Goal: Navigation & Orientation: Find specific page/section

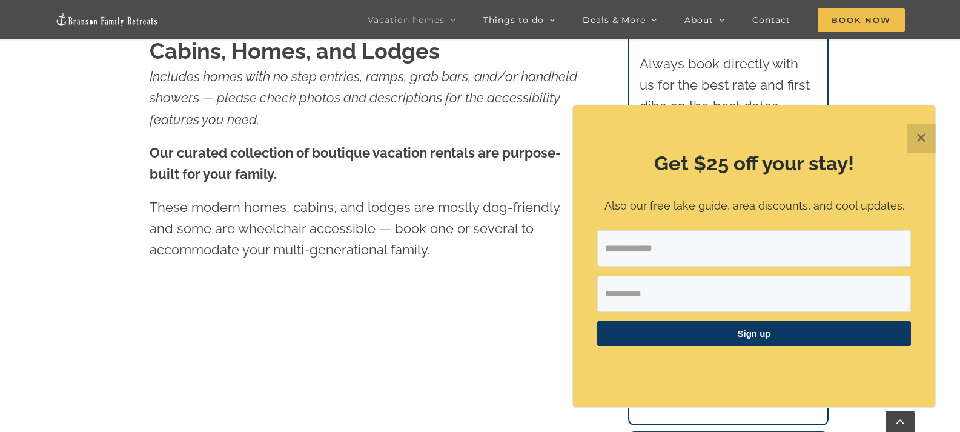
scroll to position [545, 0]
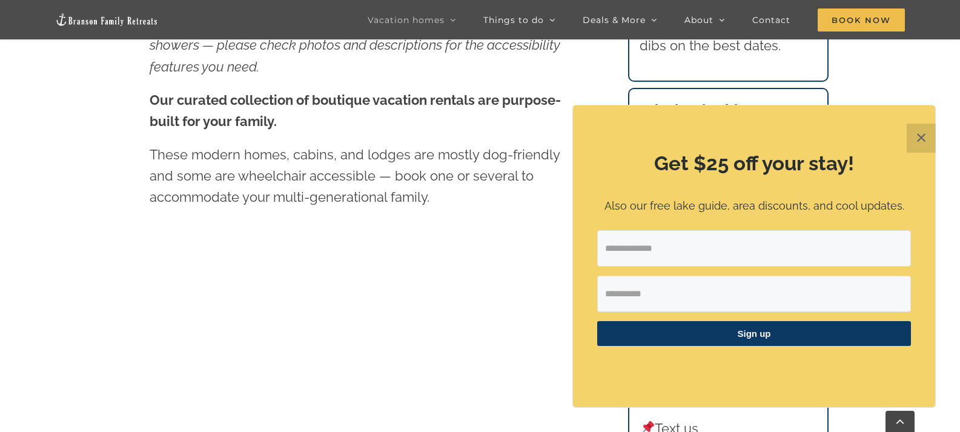
click at [918, 134] on button "✕" at bounding box center [920, 137] width 29 height 29
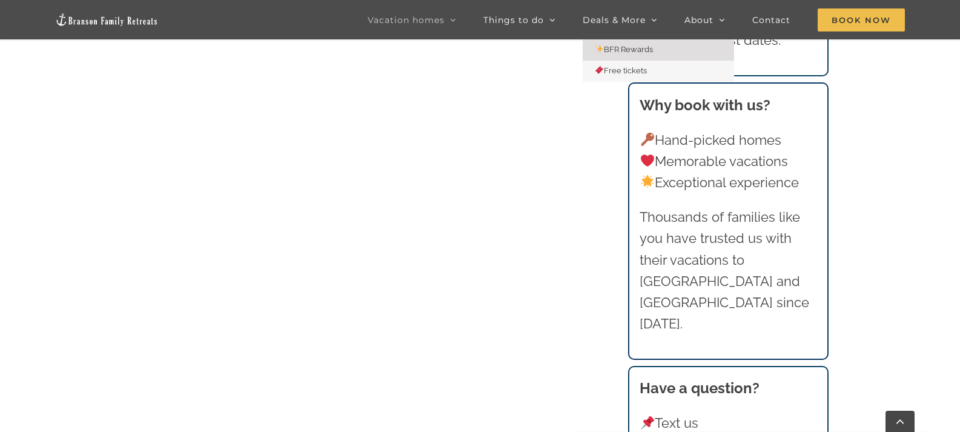
scroll to position [1332, 0]
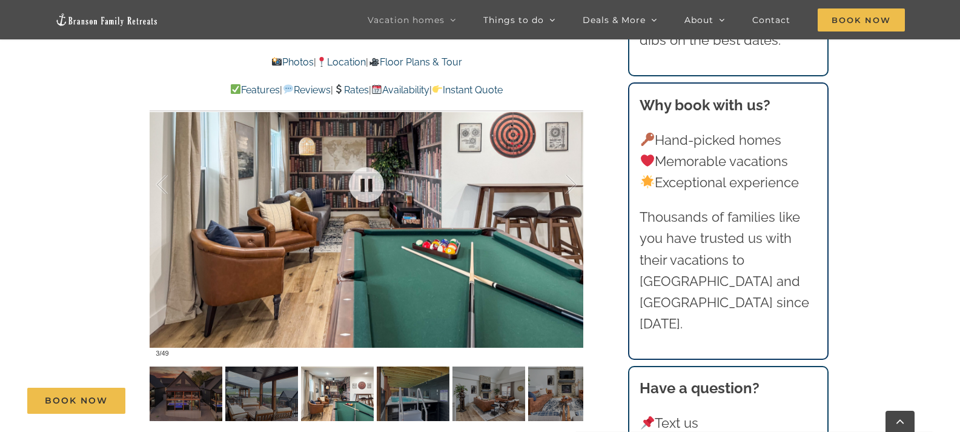
scroll to position [848, 0]
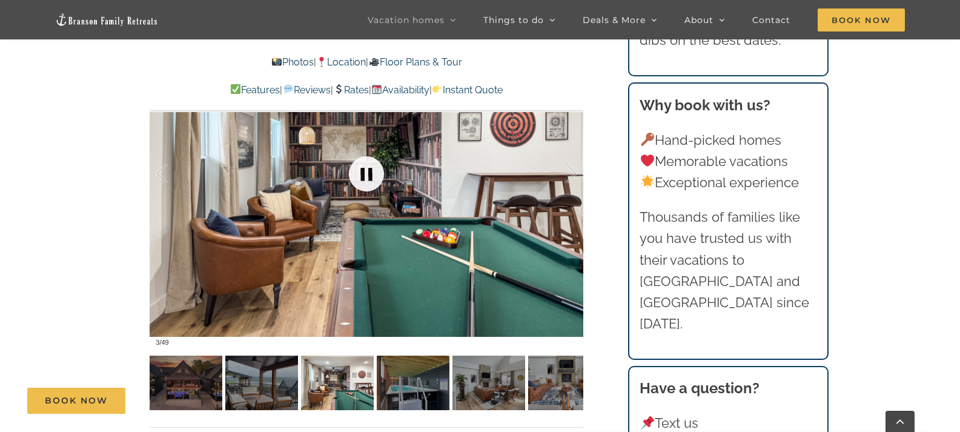
click at [372, 174] on link at bounding box center [366, 174] width 48 height 48
click at [369, 174] on link at bounding box center [366, 174] width 48 height 48
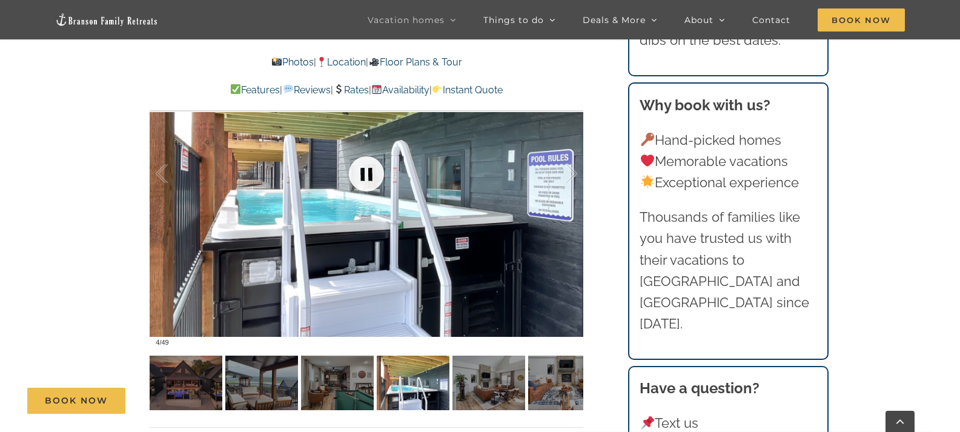
click at [369, 174] on link at bounding box center [366, 174] width 48 height 48
click at [369, 173] on link at bounding box center [366, 174] width 48 height 48
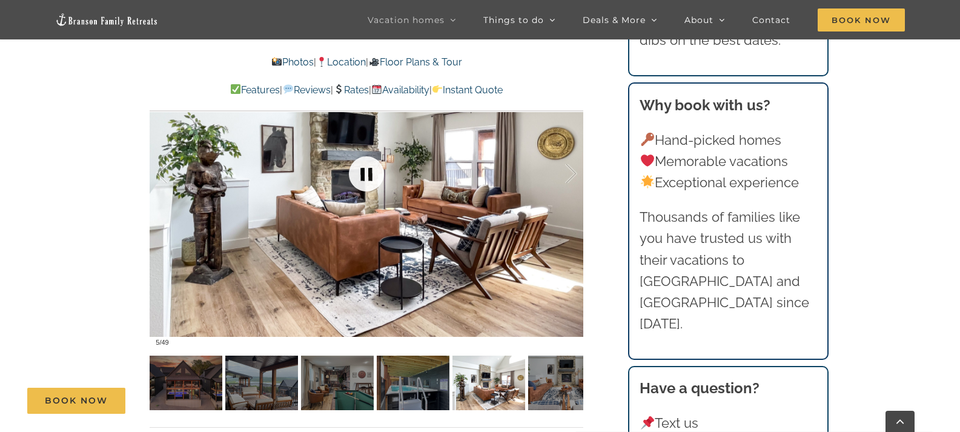
click at [362, 179] on link at bounding box center [366, 174] width 48 height 48
click at [362, 172] on link at bounding box center [366, 174] width 48 height 48
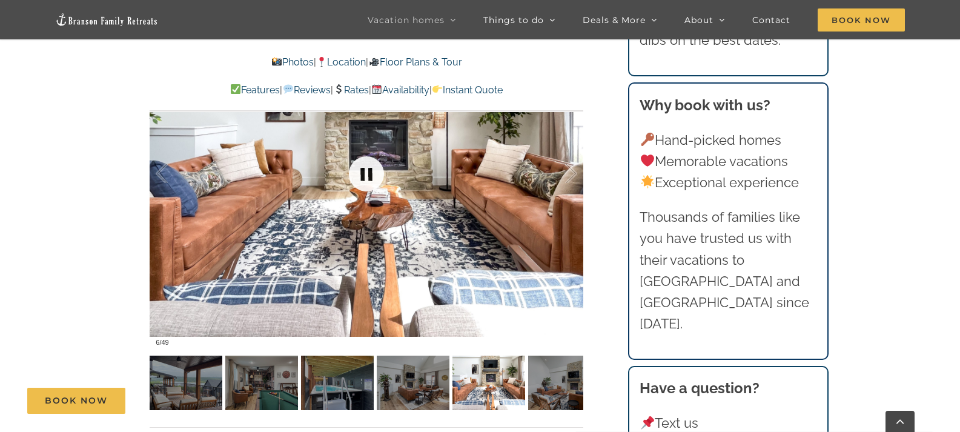
click at [365, 172] on link at bounding box center [366, 174] width 48 height 48
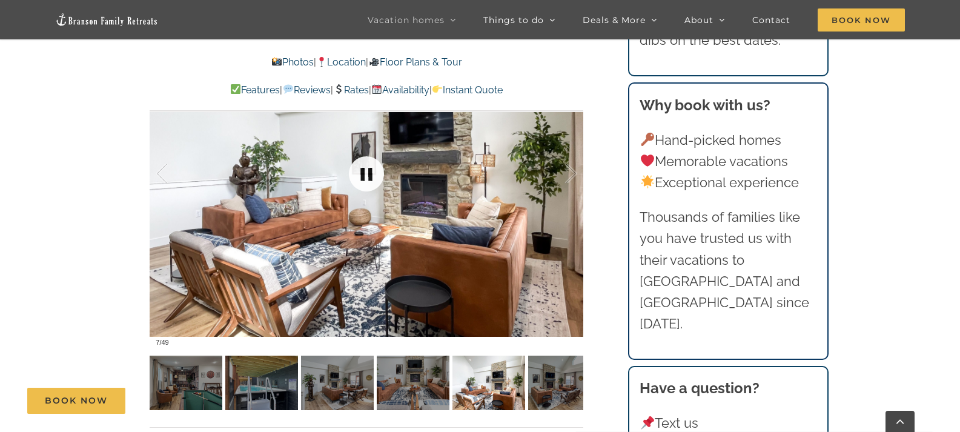
click at [365, 172] on link at bounding box center [366, 174] width 48 height 48
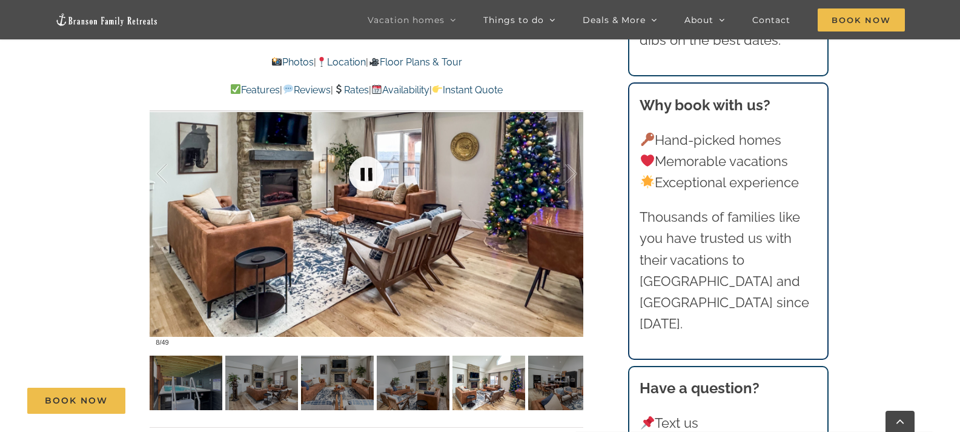
click at [365, 172] on link at bounding box center [366, 174] width 48 height 48
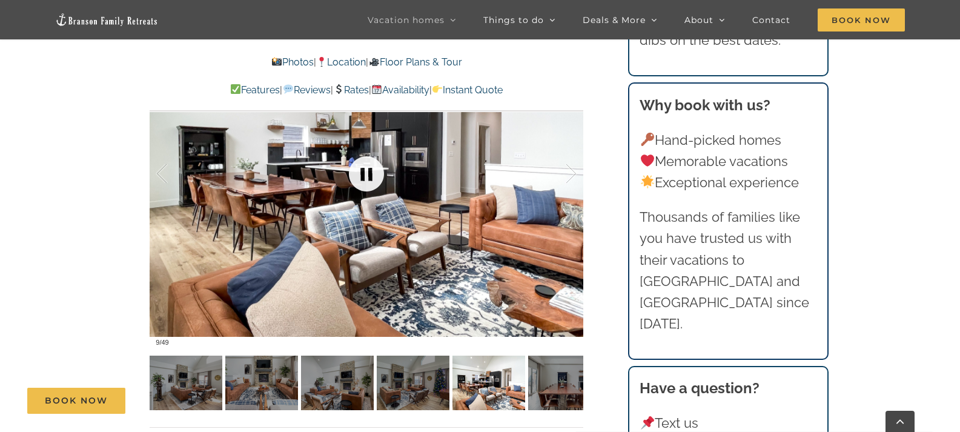
click at [364, 172] on link at bounding box center [366, 174] width 48 height 48
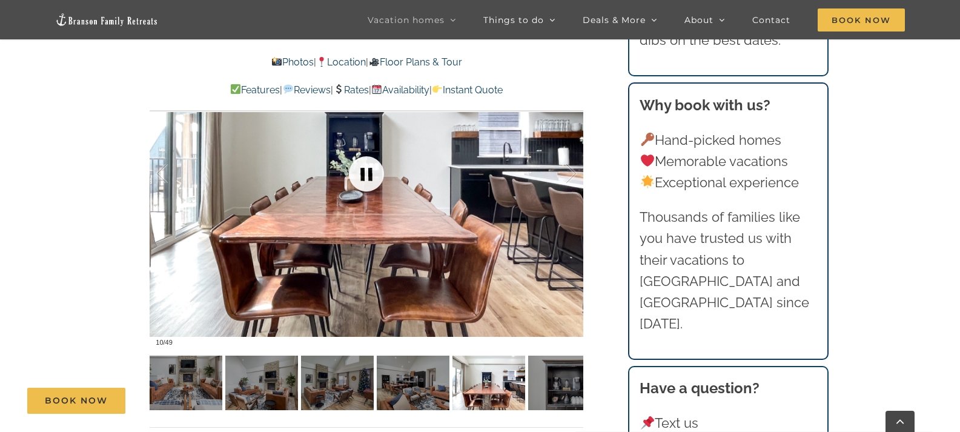
click at [364, 172] on link at bounding box center [366, 174] width 48 height 48
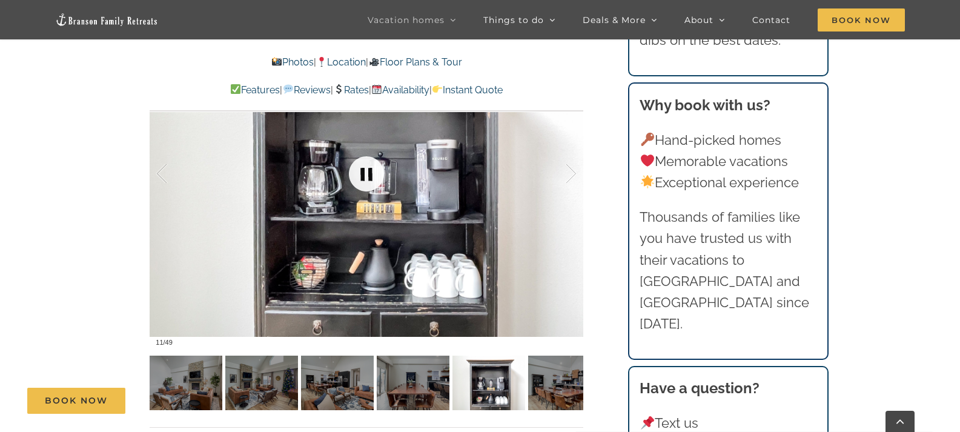
click at [364, 172] on link at bounding box center [366, 174] width 48 height 48
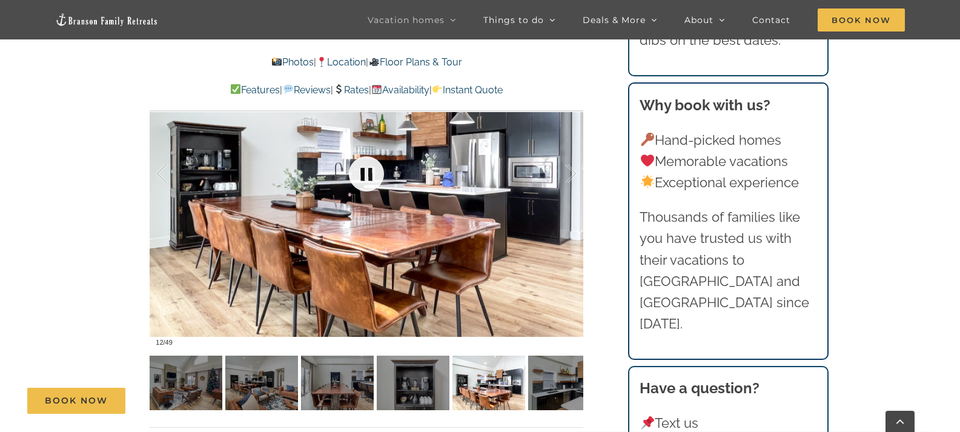
click at [363, 172] on link at bounding box center [366, 174] width 48 height 48
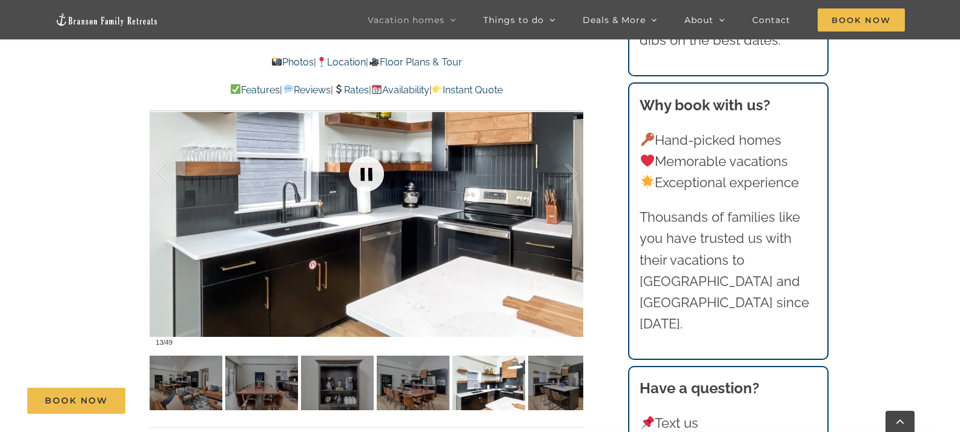
click at [362, 172] on link at bounding box center [366, 174] width 48 height 48
click at [361, 172] on link at bounding box center [366, 174] width 48 height 48
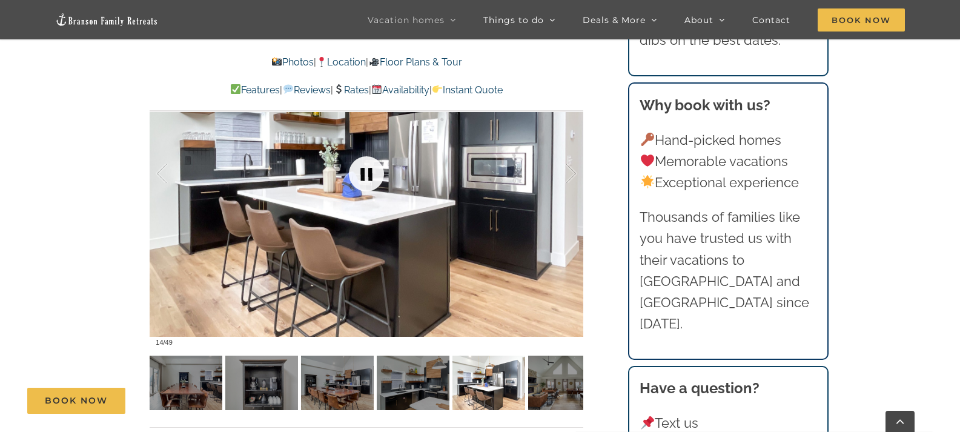
click at [360, 172] on link at bounding box center [366, 174] width 48 height 48
click at [349, 177] on link at bounding box center [366, 174] width 48 height 48
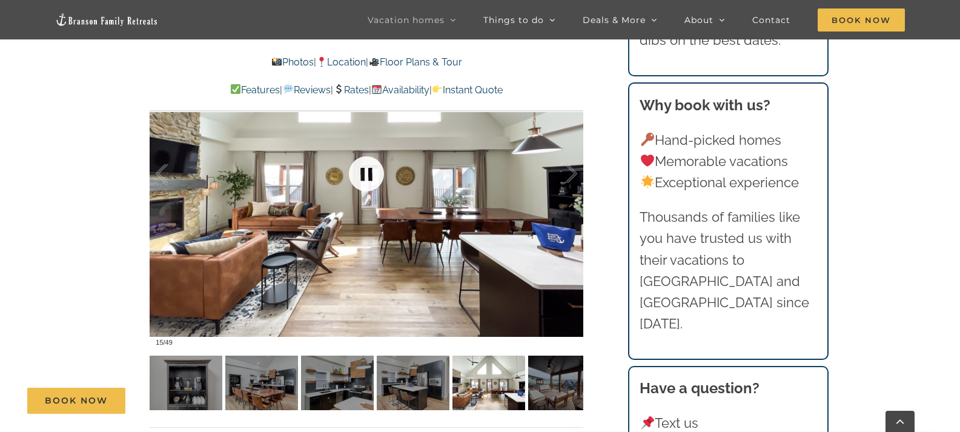
click at [370, 171] on link at bounding box center [366, 174] width 48 height 48
click at [365, 174] on link at bounding box center [366, 174] width 48 height 48
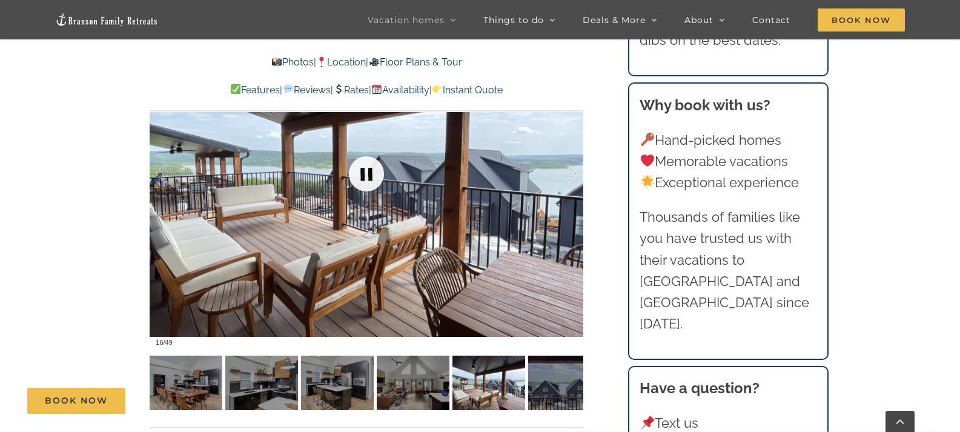
click at [365, 174] on link at bounding box center [366, 174] width 48 height 48
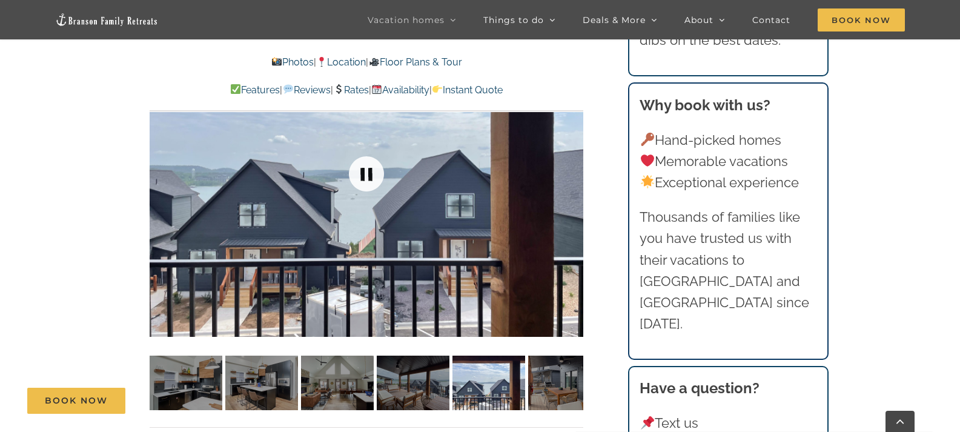
click at [365, 174] on link at bounding box center [366, 174] width 48 height 48
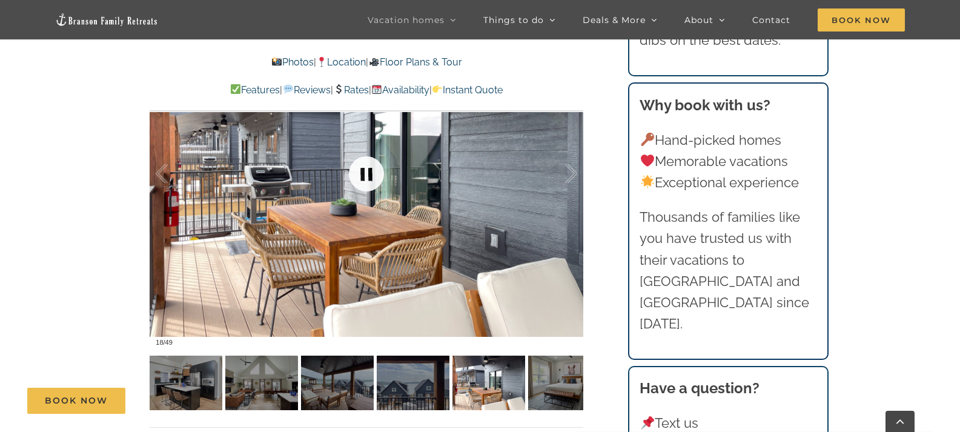
click at [364, 174] on link at bounding box center [366, 174] width 48 height 48
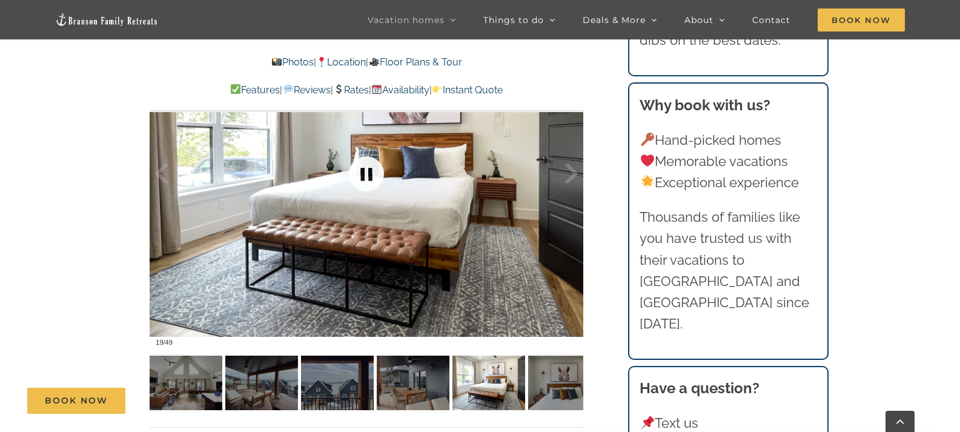
click at [361, 180] on link at bounding box center [366, 174] width 48 height 48
click at [364, 165] on link at bounding box center [366, 174] width 48 height 48
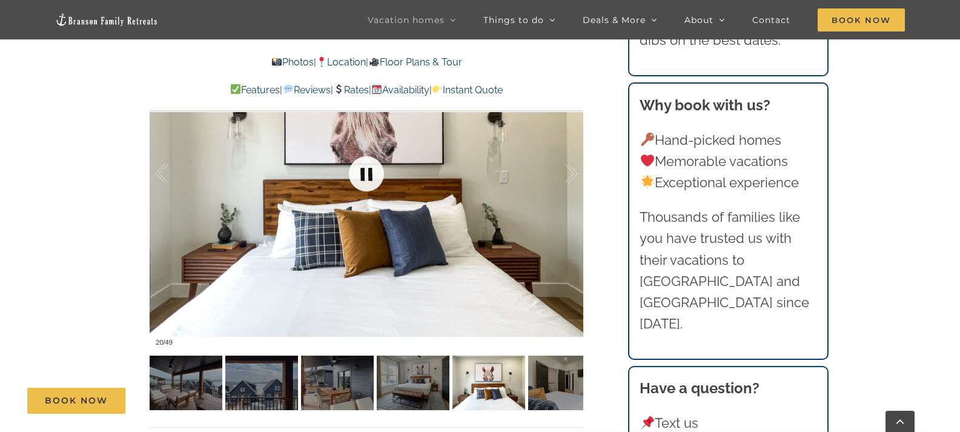
click at [361, 177] on link at bounding box center [366, 174] width 48 height 48
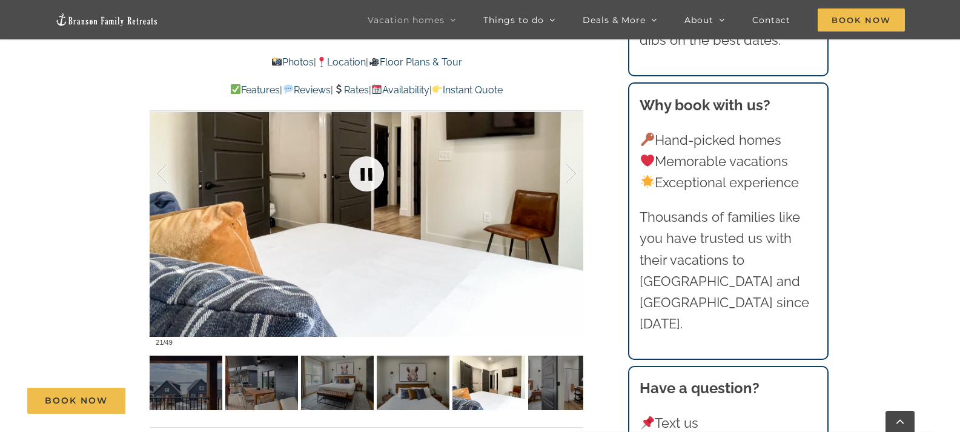
click at [361, 177] on link at bounding box center [366, 174] width 48 height 48
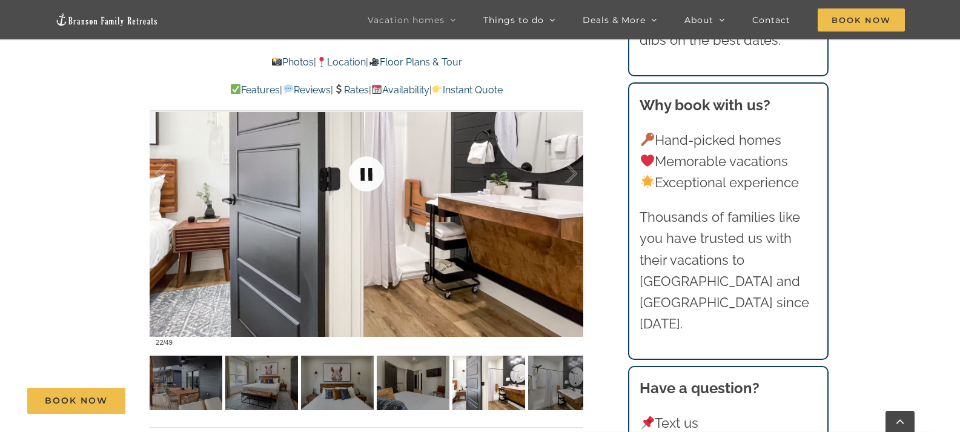
click at [366, 177] on link at bounding box center [366, 174] width 48 height 48
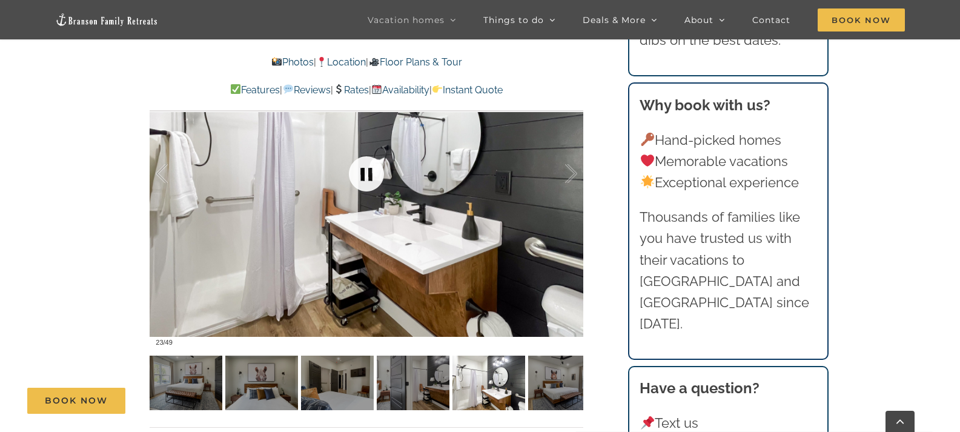
click at [364, 170] on link at bounding box center [366, 174] width 48 height 48
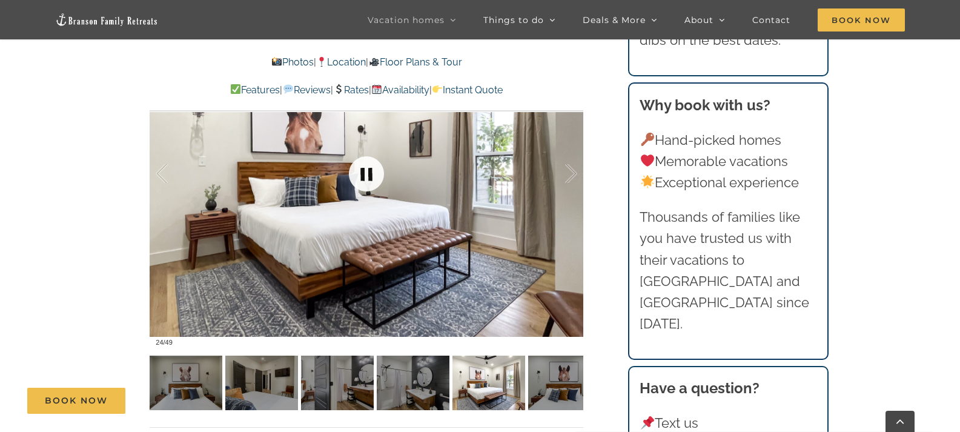
click at [366, 170] on link at bounding box center [366, 174] width 48 height 48
click at [367, 171] on link at bounding box center [366, 174] width 48 height 48
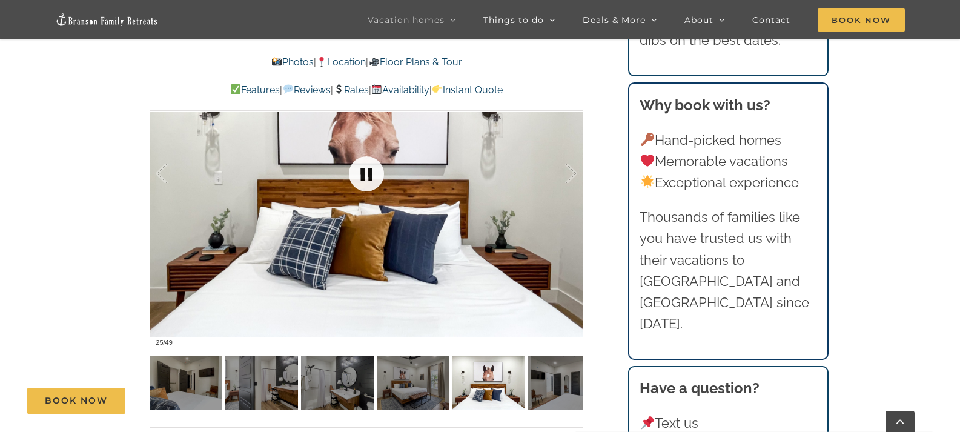
click at [372, 172] on link at bounding box center [366, 174] width 48 height 48
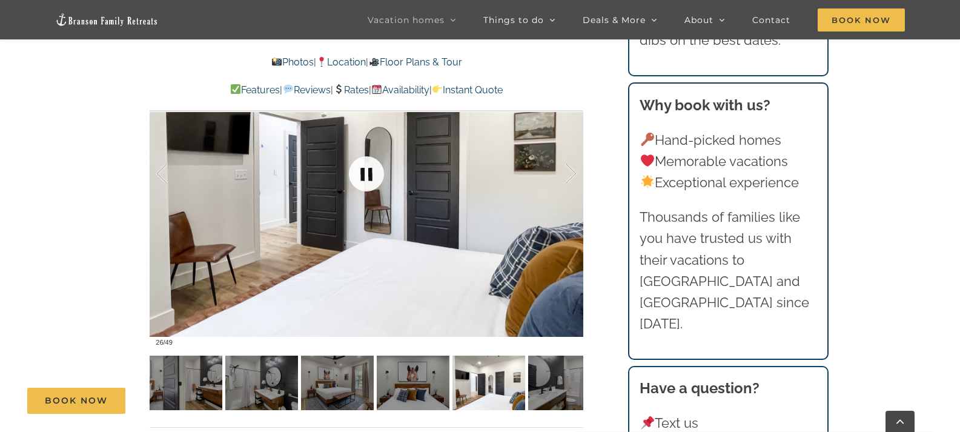
click at [361, 172] on link at bounding box center [366, 174] width 48 height 48
click at [363, 172] on link at bounding box center [366, 174] width 48 height 48
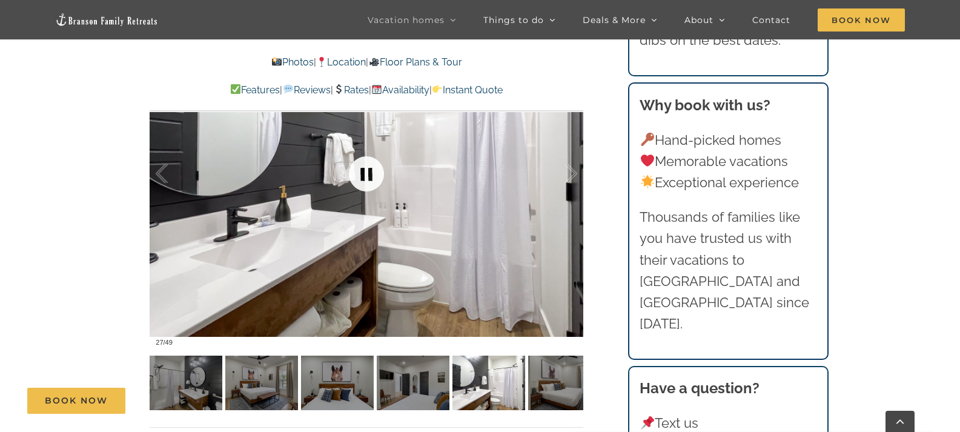
click at [367, 173] on link at bounding box center [366, 174] width 48 height 48
click at [370, 173] on link at bounding box center [366, 174] width 48 height 48
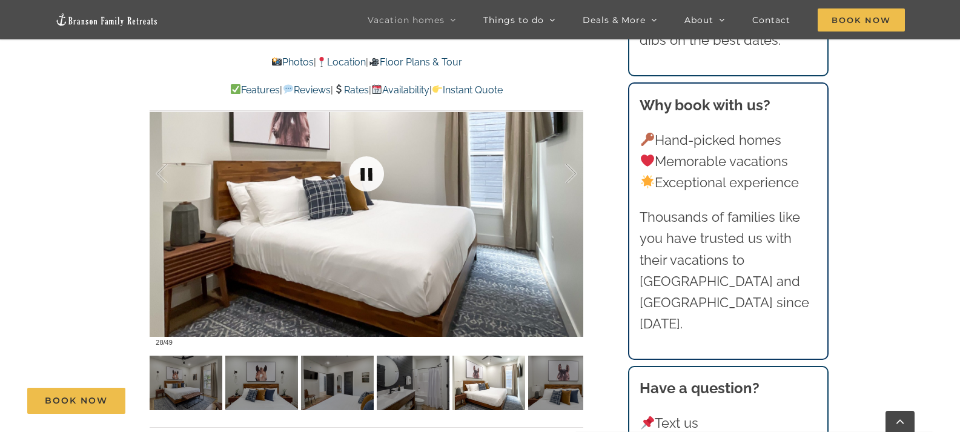
click at [370, 173] on link at bounding box center [366, 174] width 48 height 48
click at [372, 173] on link at bounding box center [366, 174] width 48 height 48
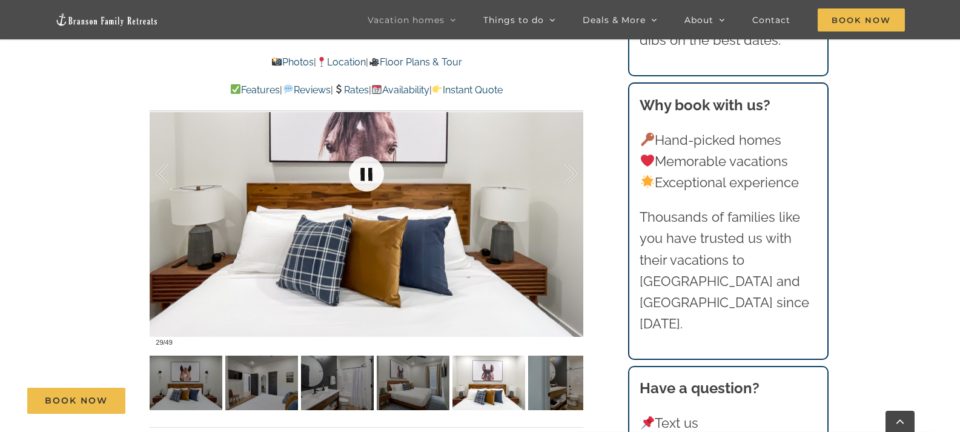
click at [363, 173] on link at bounding box center [366, 174] width 48 height 48
click at [365, 173] on link at bounding box center [366, 174] width 48 height 48
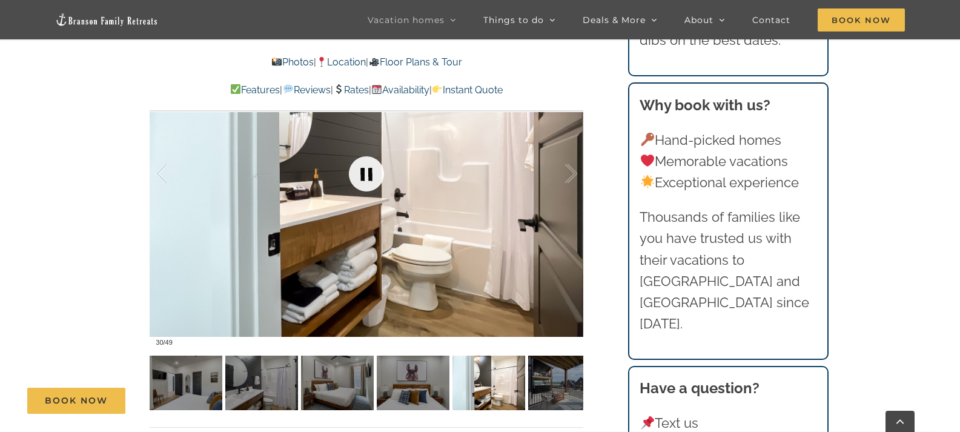
click at [367, 173] on link at bounding box center [366, 174] width 48 height 48
click at [369, 173] on link at bounding box center [366, 174] width 48 height 48
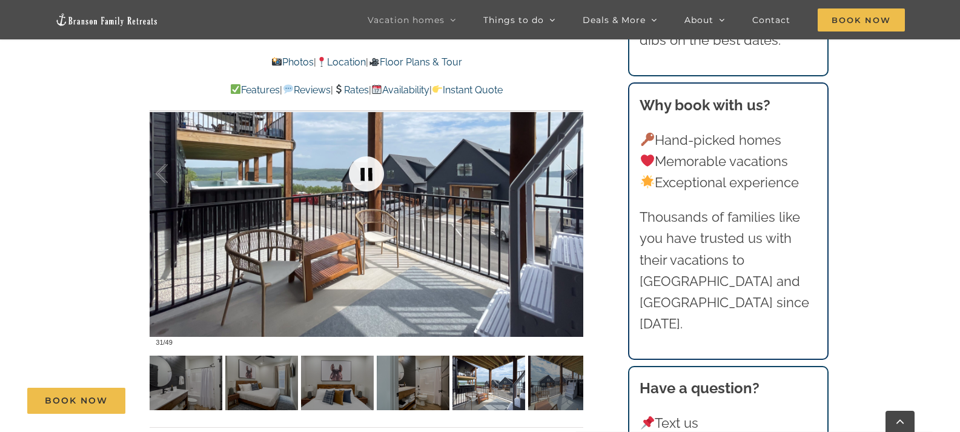
click at [368, 174] on link at bounding box center [366, 174] width 48 height 48
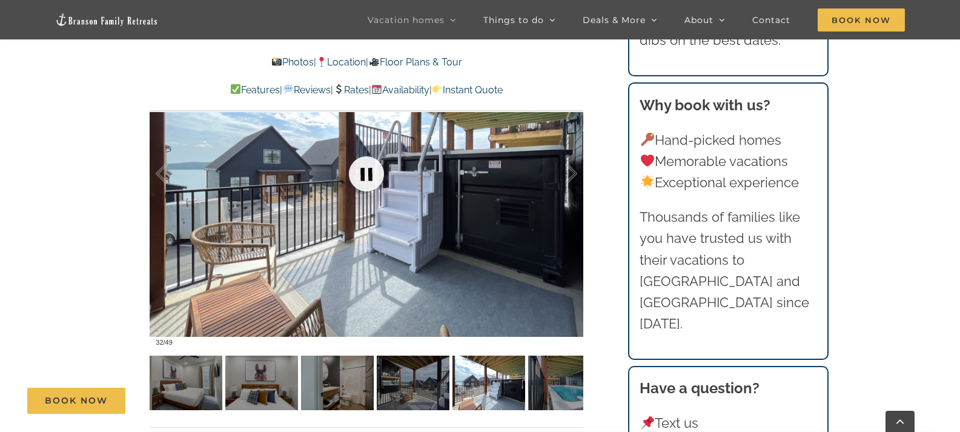
click at [368, 174] on link at bounding box center [366, 174] width 48 height 48
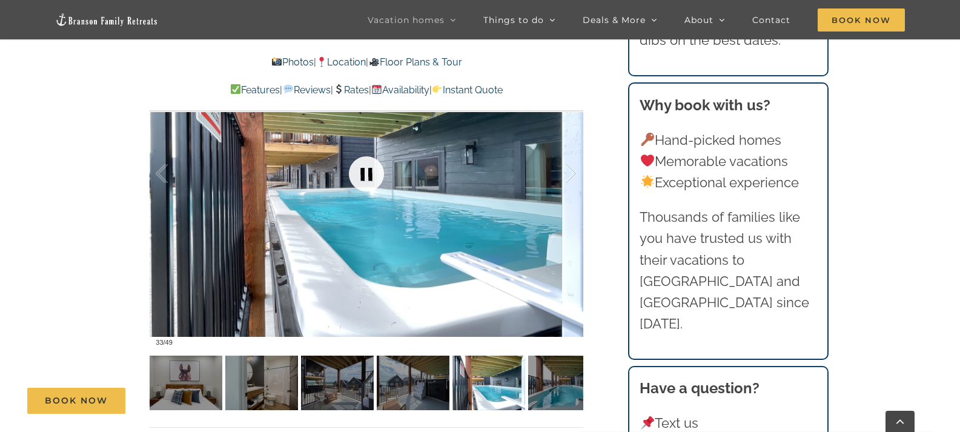
click at [368, 174] on link at bounding box center [366, 174] width 48 height 48
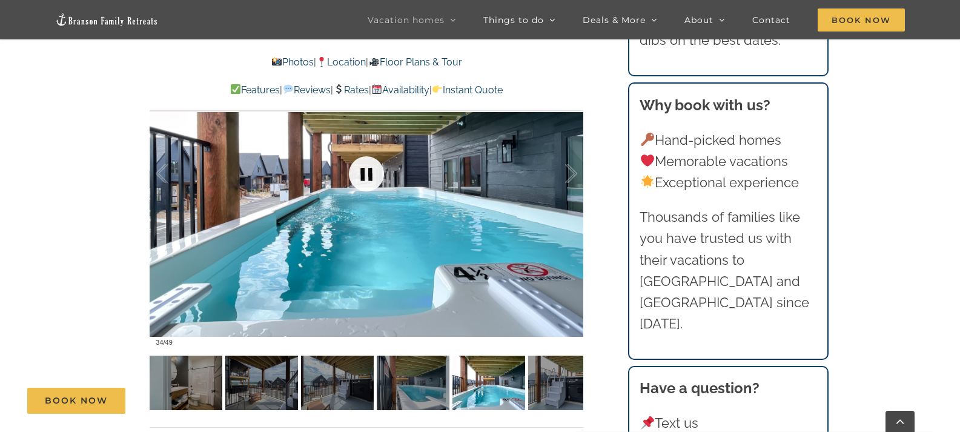
click at [369, 174] on link at bounding box center [366, 174] width 48 height 48
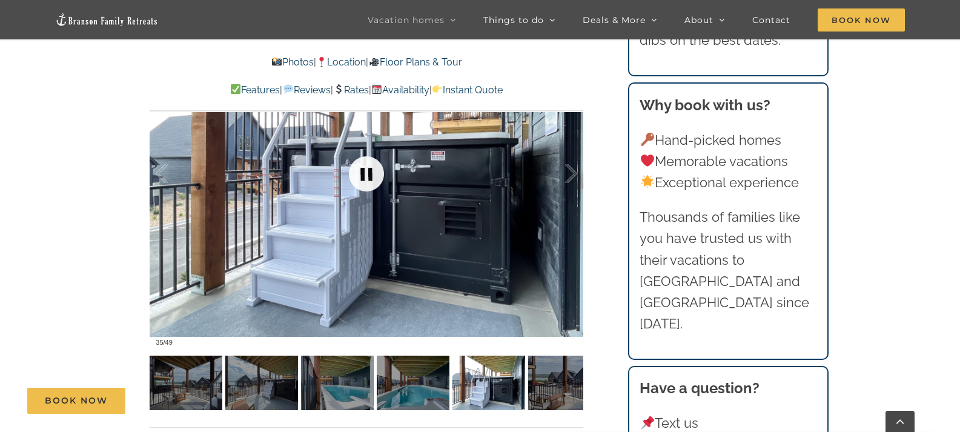
click at [369, 174] on link at bounding box center [366, 174] width 48 height 48
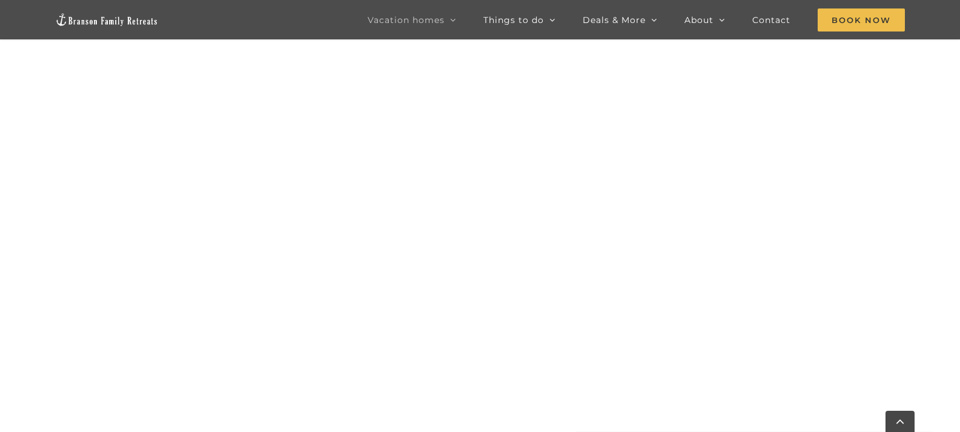
scroll to position [2652, 0]
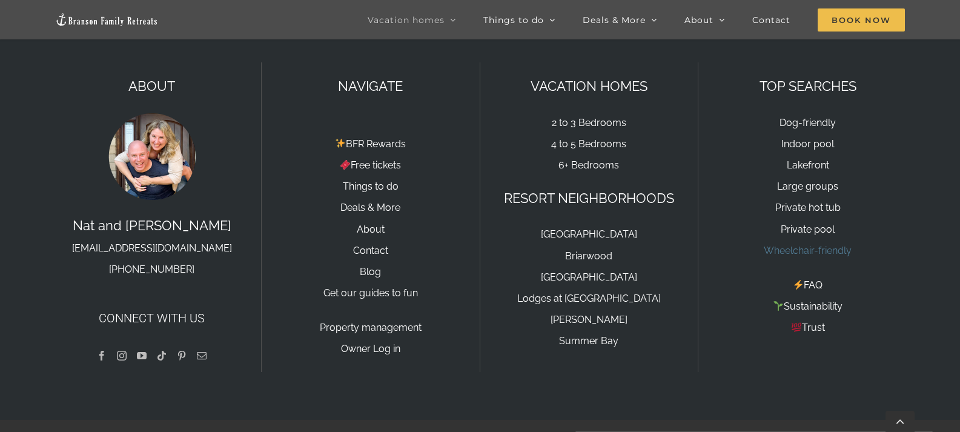
click at [803, 245] on link "Wheelchair-friendly" at bounding box center [807, 251] width 88 height 12
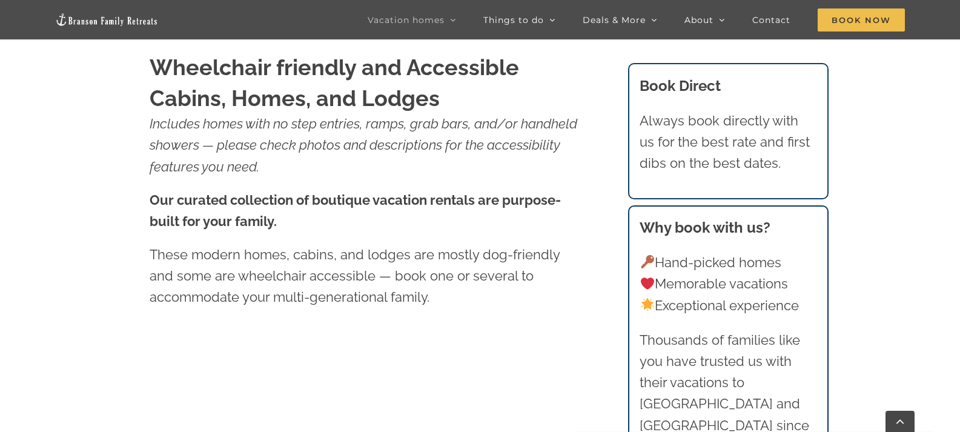
scroll to position [424, 0]
